Goal: Obtain resource: Obtain resource

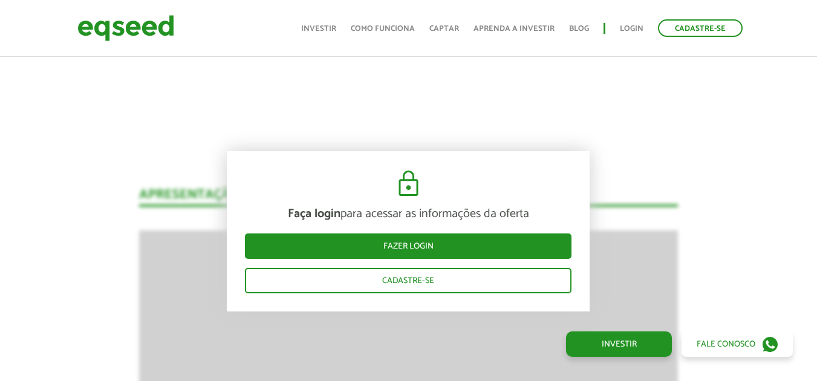
scroll to position [1178, 0]
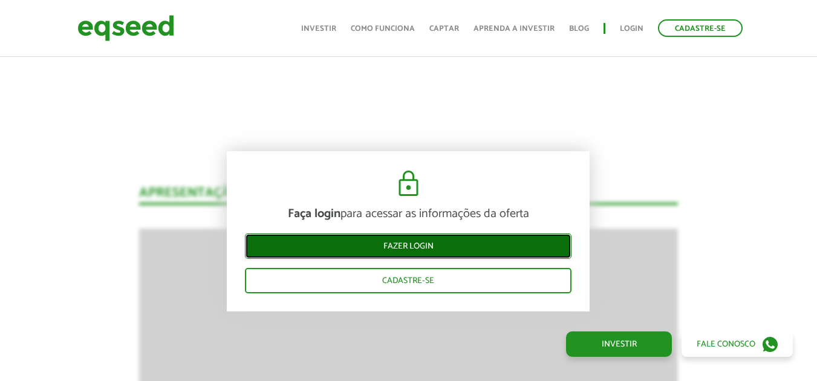
click at [474, 242] on link "Fazer login" at bounding box center [408, 245] width 327 height 25
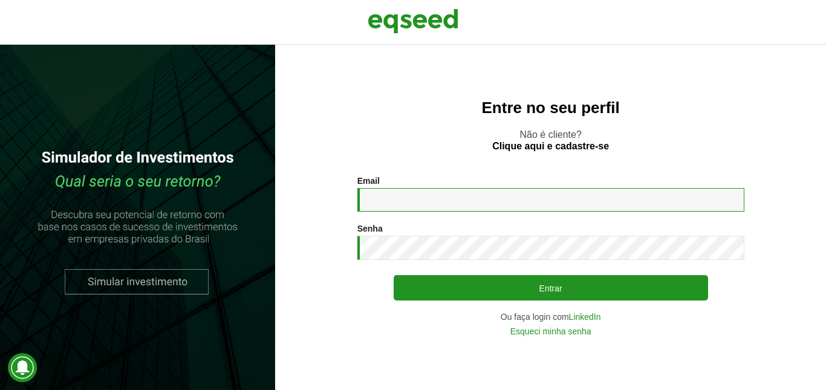
click at [567, 197] on input "Email *" at bounding box center [550, 200] width 387 height 24
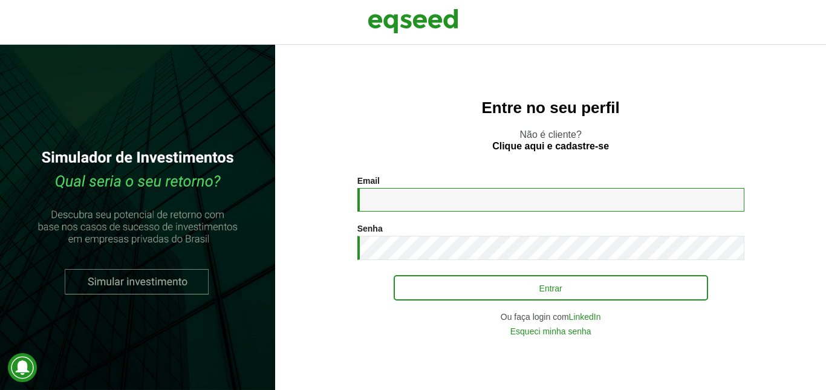
type input "**********"
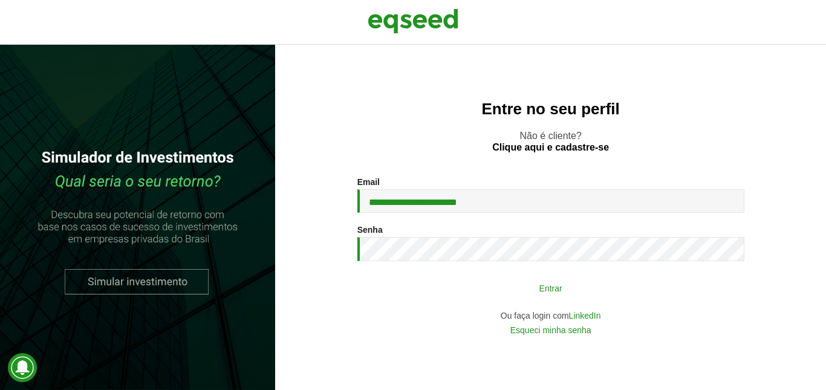
click at [668, 284] on button "Entrar" at bounding box center [551, 287] width 315 height 23
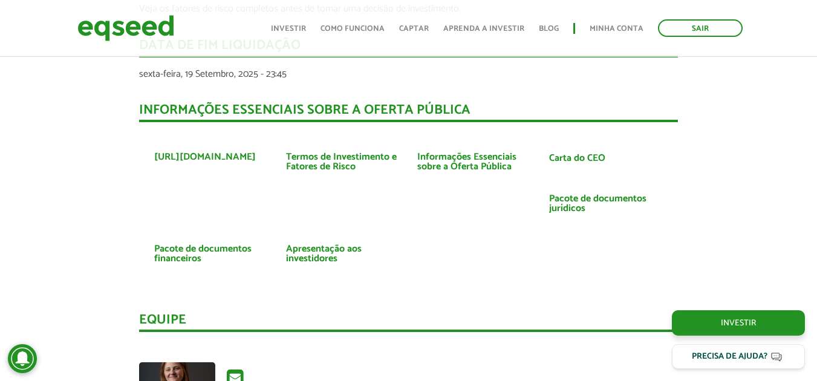
scroll to position [2476, 0]
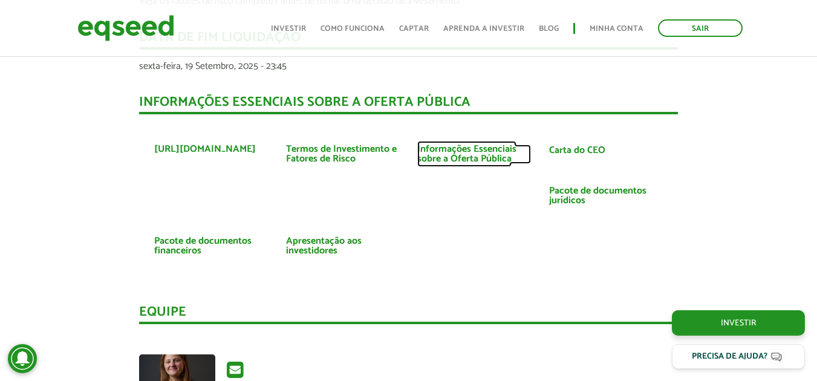
click at [462, 158] on link "Informações Essenciais sobre a Oferta Pública" at bounding box center [474, 154] width 114 height 19
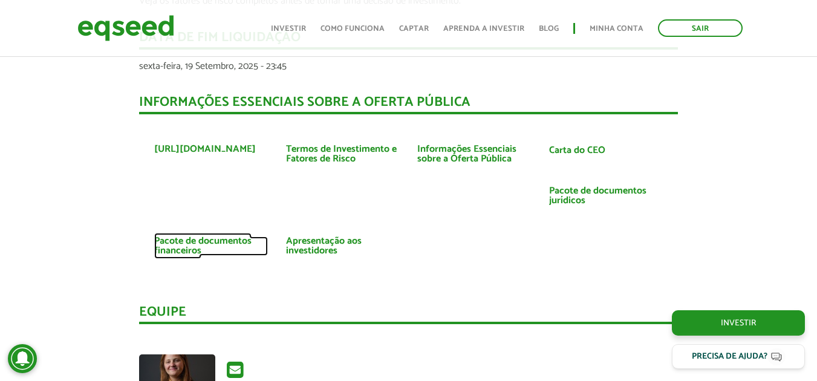
click at [183, 239] on link "Pacote de documentos financeiros" at bounding box center [211, 246] width 114 height 19
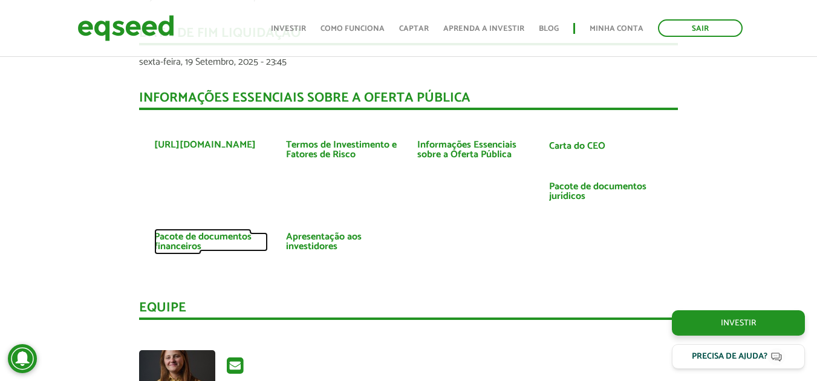
scroll to position [2467, 0]
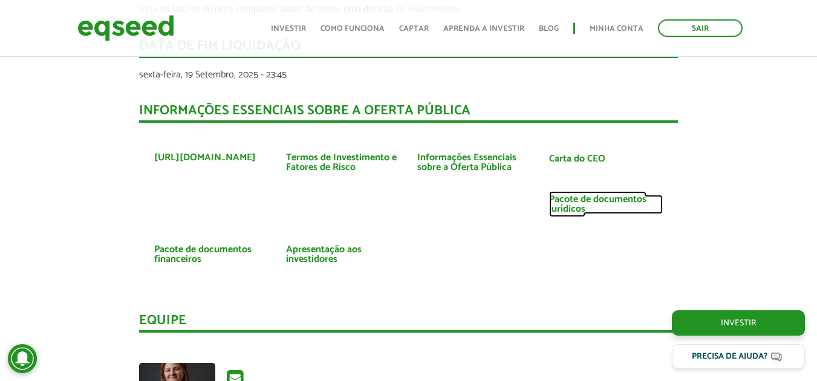
click at [565, 204] on link "Pacote de documentos jurídicos" at bounding box center [606, 204] width 114 height 19
